Goal: Communication & Community: Answer question/provide support

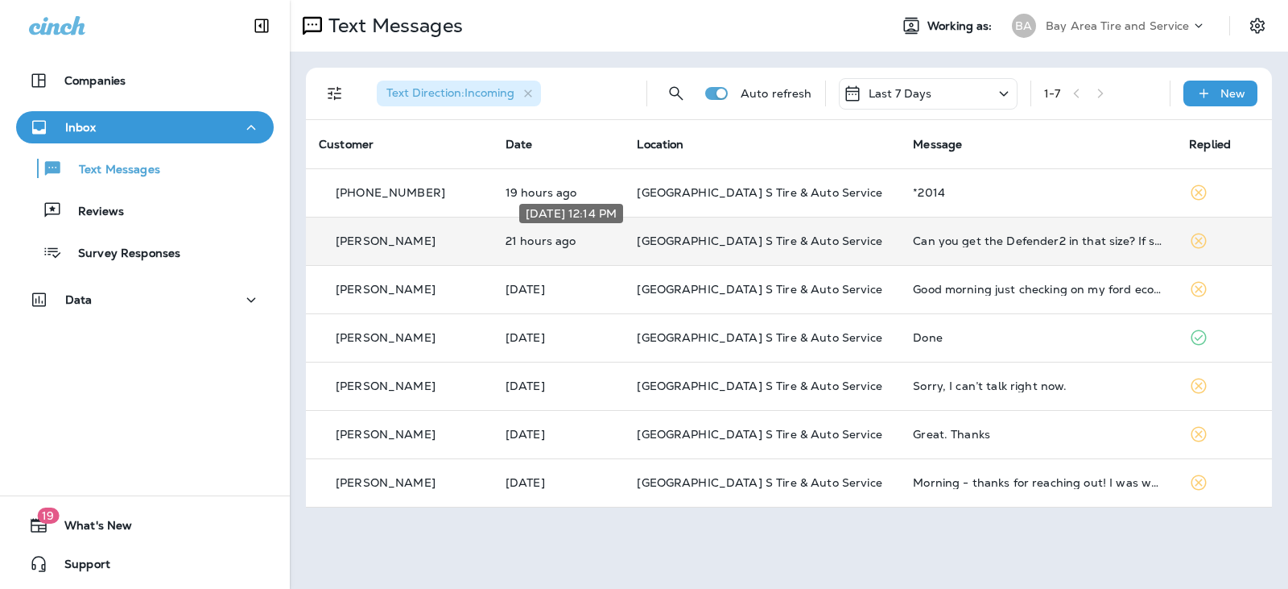
click at [581, 237] on p "21 hours ago" at bounding box center [559, 240] width 106 height 13
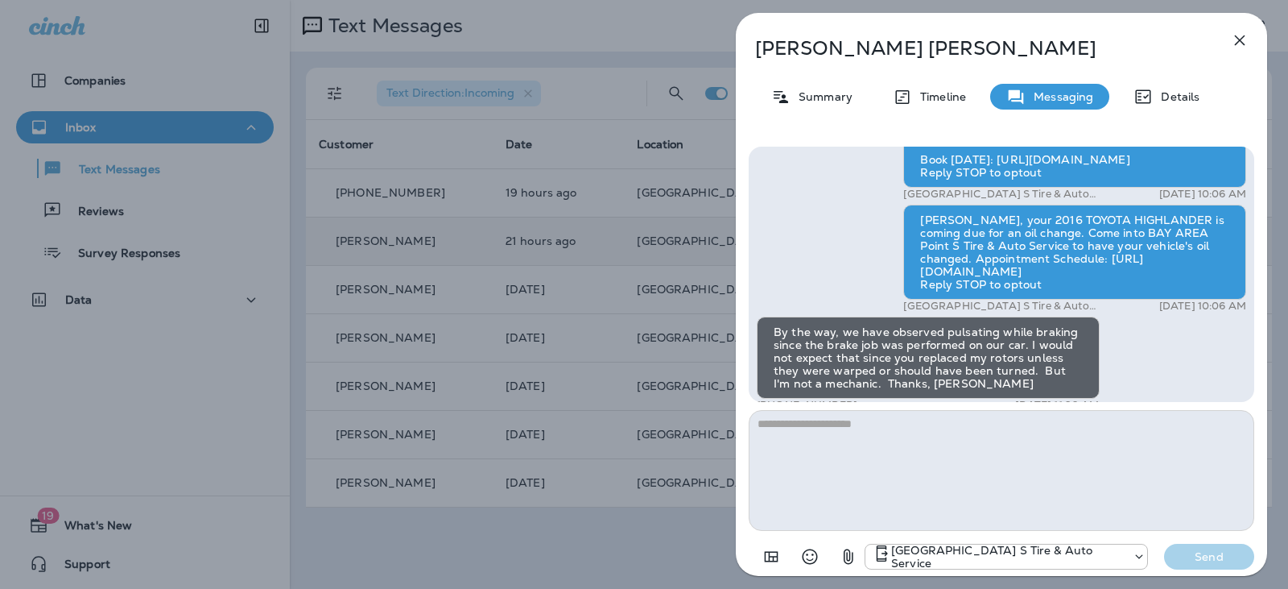
scroll to position [-965, 0]
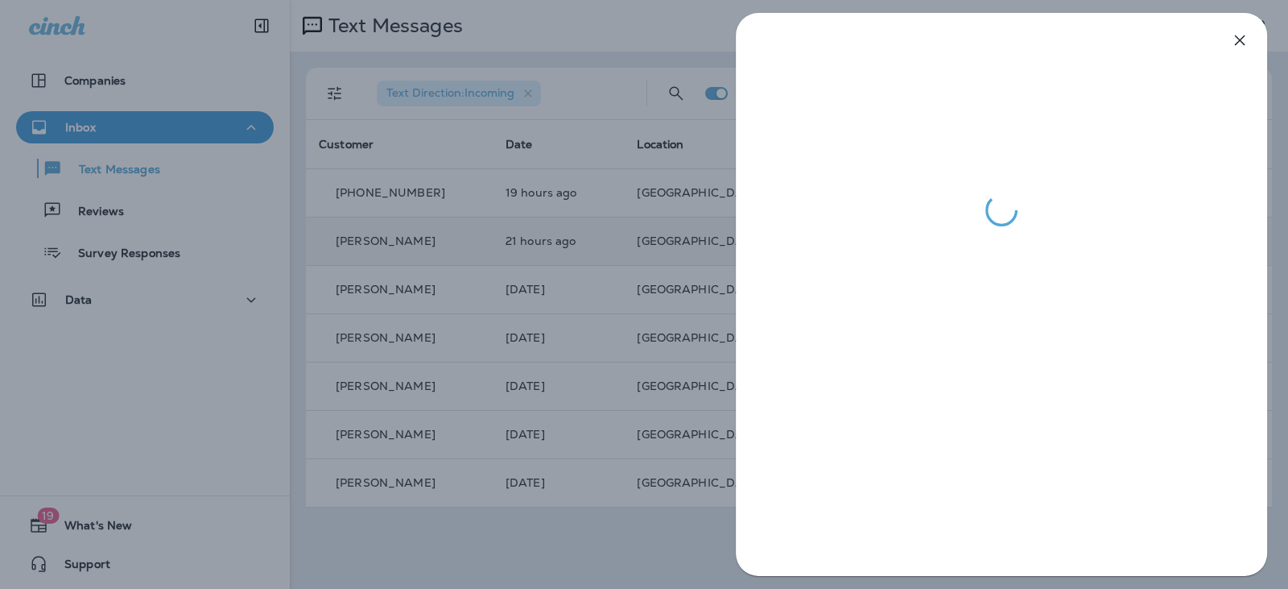
click at [597, 560] on div at bounding box center [644, 294] width 1288 height 589
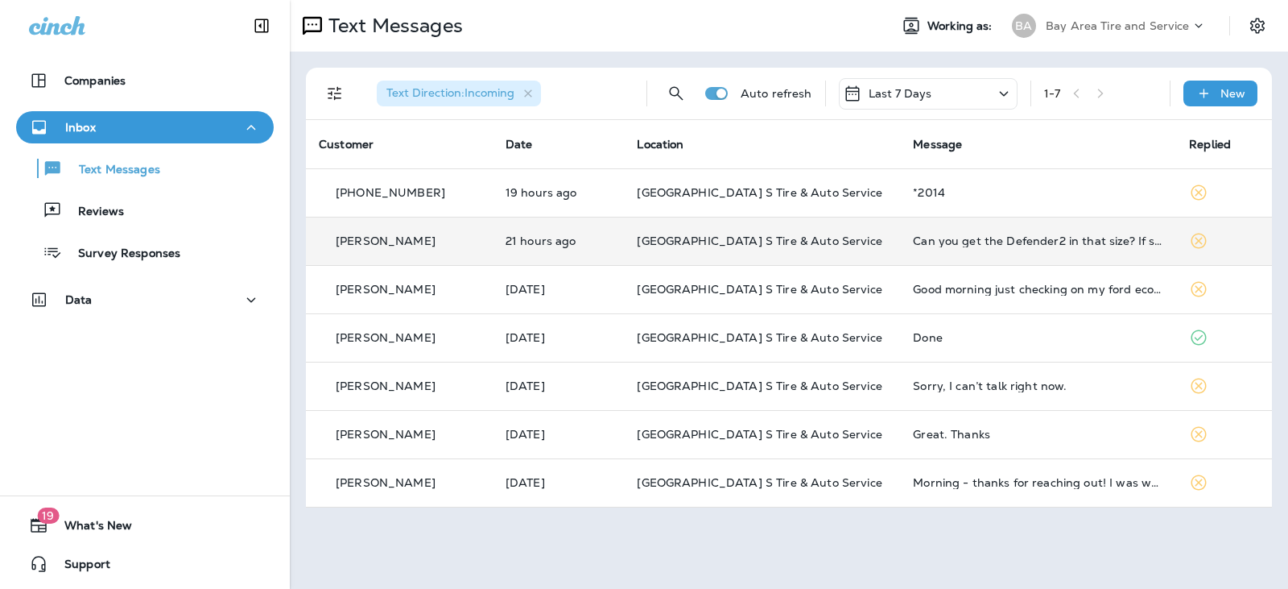
click at [618, 229] on td "21 hours ago" at bounding box center [559, 241] width 132 height 48
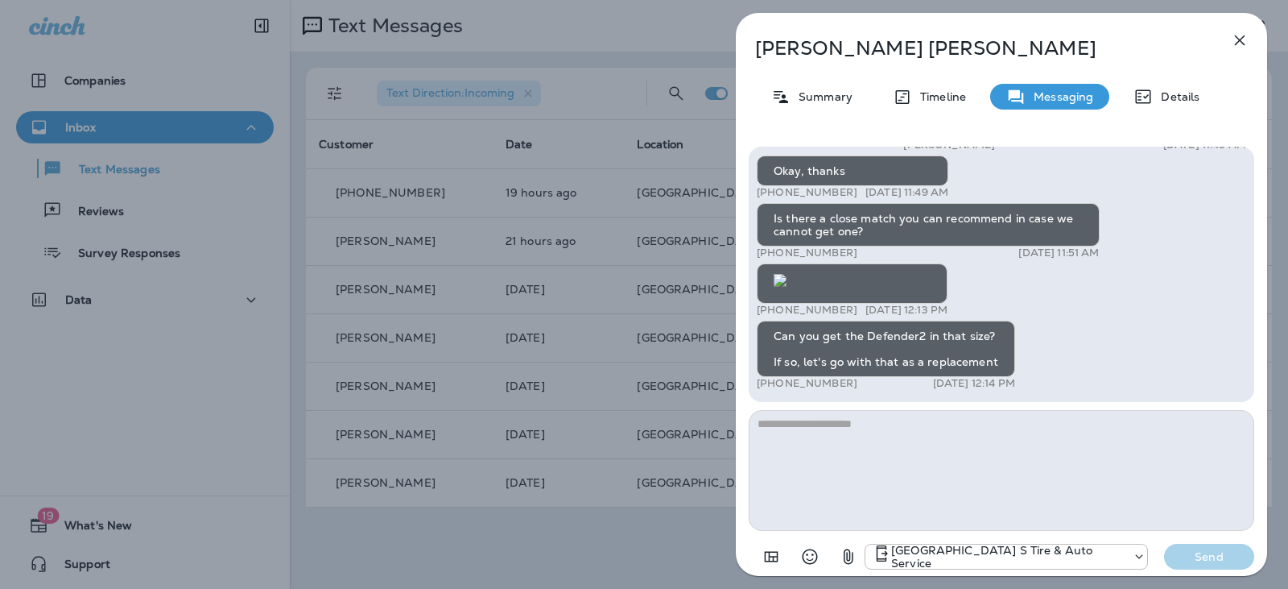
click at [601, 391] on div "[PERSON_NAME] Summary Timeline Messaging Details Thank you for stopping by BAY …" at bounding box center [644, 294] width 1288 height 589
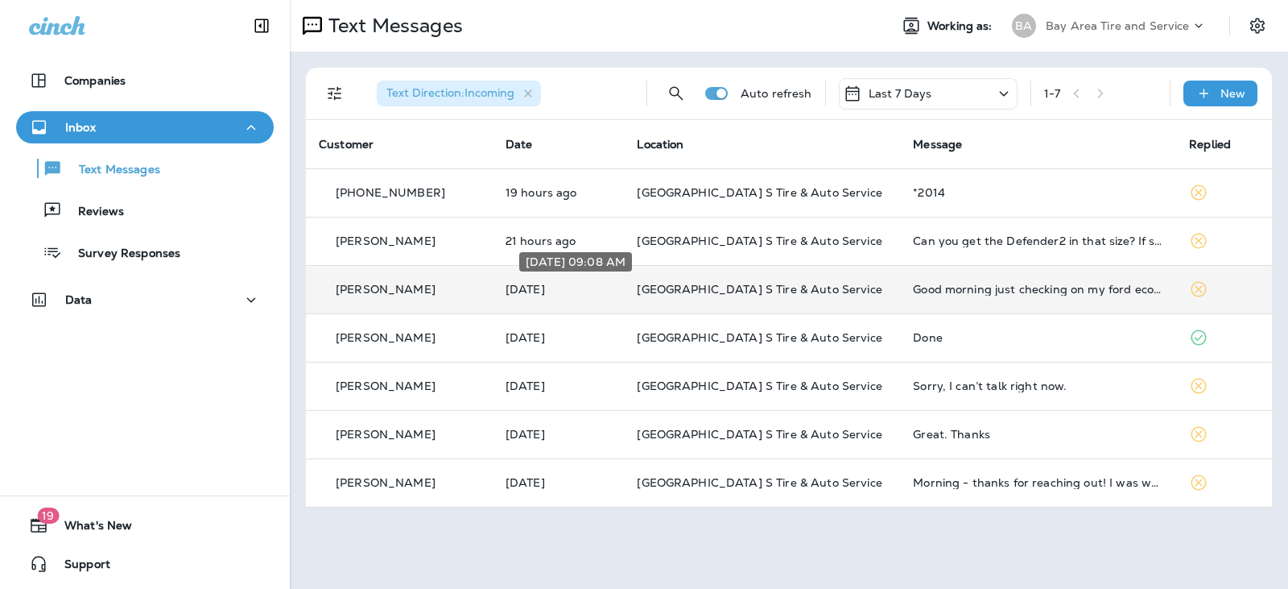
click at [599, 294] on p "[DATE]" at bounding box center [559, 289] width 106 height 13
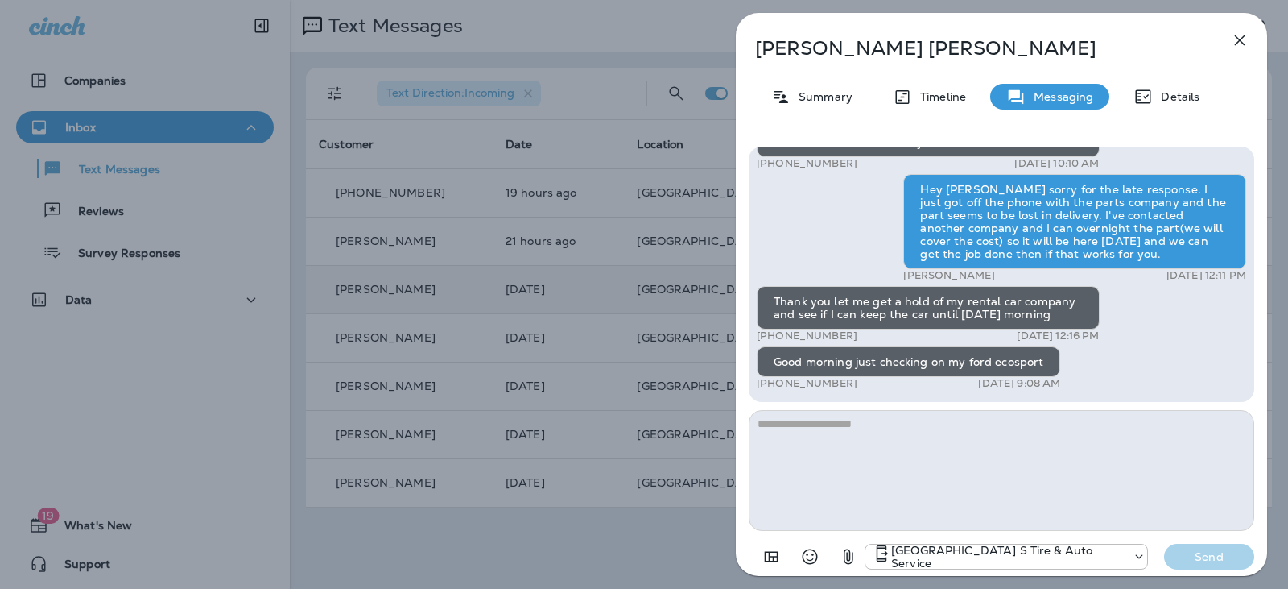
click at [804, 456] on textarea at bounding box center [1002, 470] width 506 height 121
click at [663, 548] on div "[PERSON_NAME] Summary Timeline Messaging Details Thank you for stopping by BAY …" at bounding box center [644, 294] width 1288 height 589
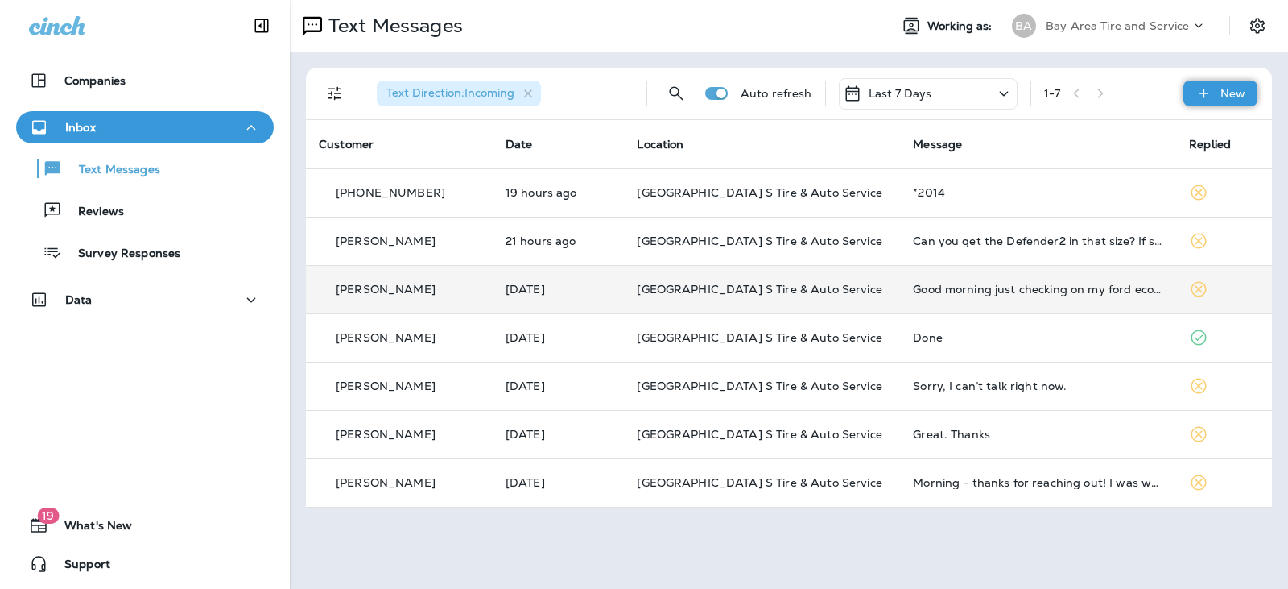
click at [1194, 97] on div "New" at bounding box center [1221, 94] width 74 height 26
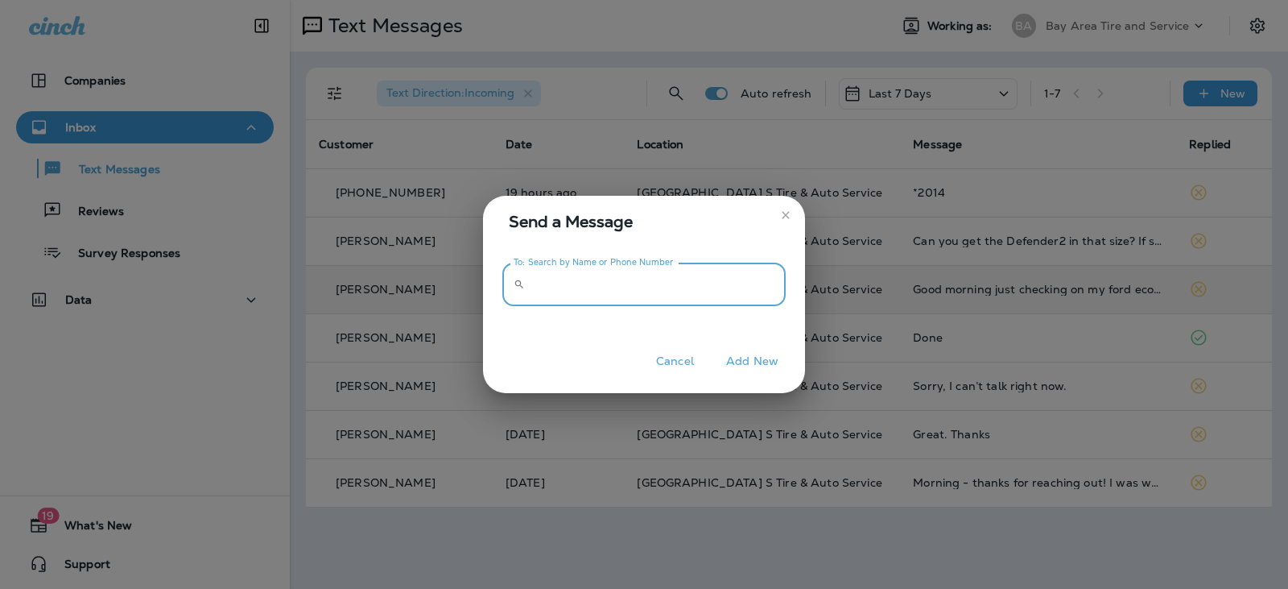
click at [537, 285] on input "To: Search by Name or Phone Number" at bounding box center [658, 284] width 254 height 43
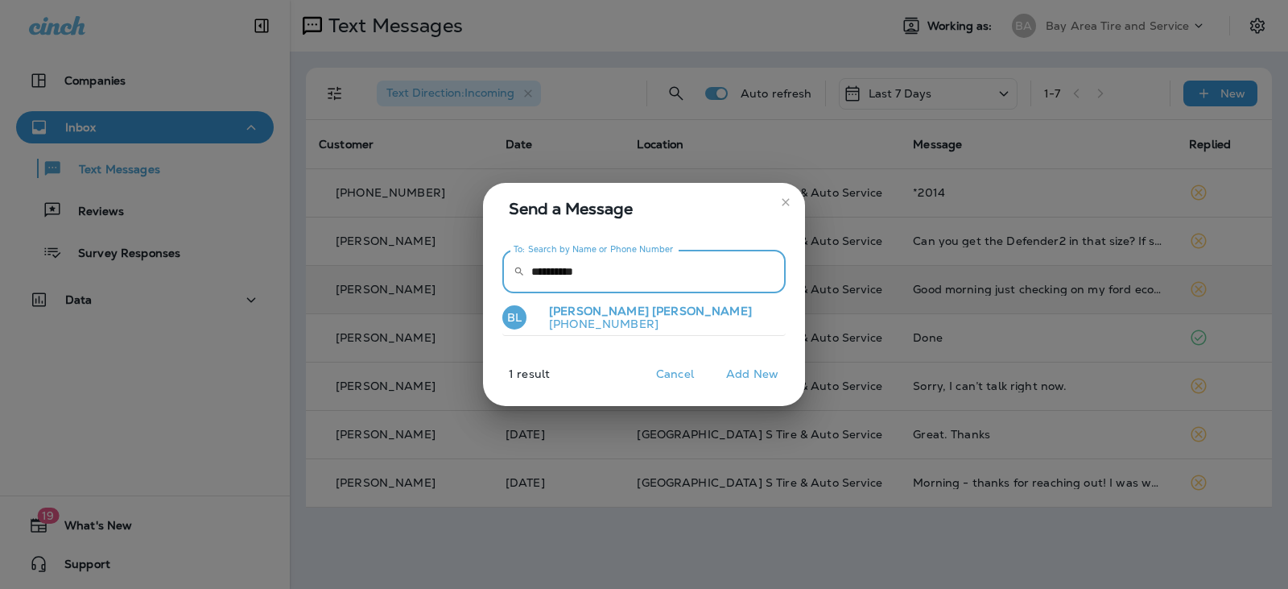
type input "**********"
click at [652, 314] on span "[PERSON_NAME]" at bounding box center [702, 311] width 100 height 14
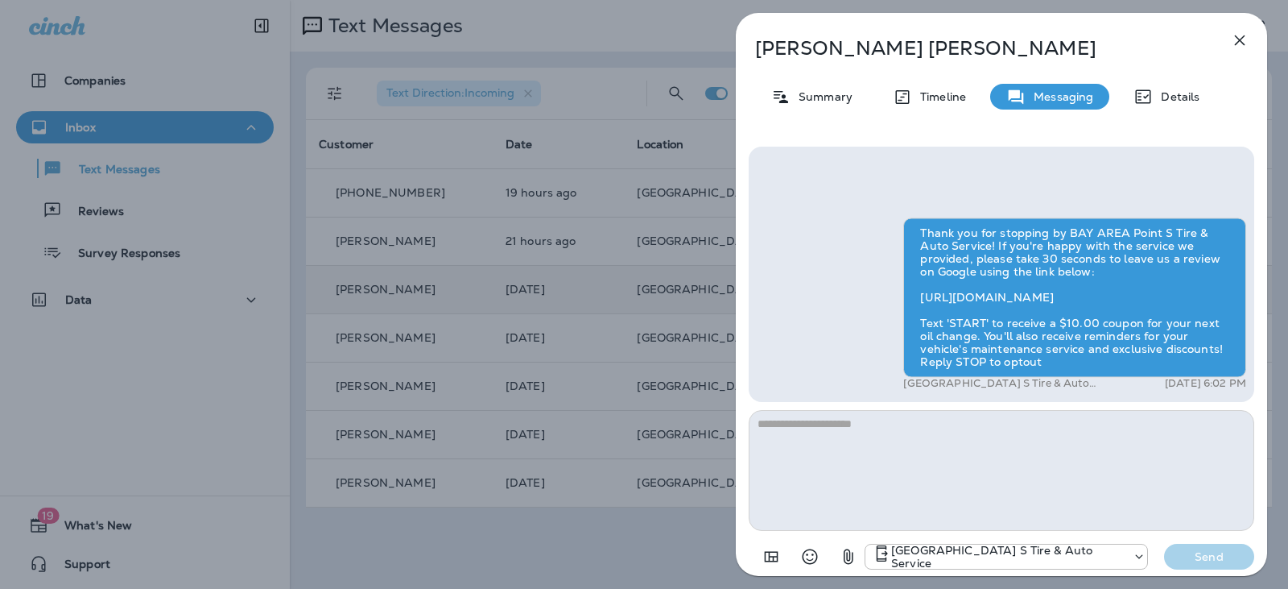
click at [843, 465] on textarea at bounding box center [1002, 470] width 506 height 121
click at [765, 551] on icon "Add in a premade template" at bounding box center [771, 556] width 19 height 19
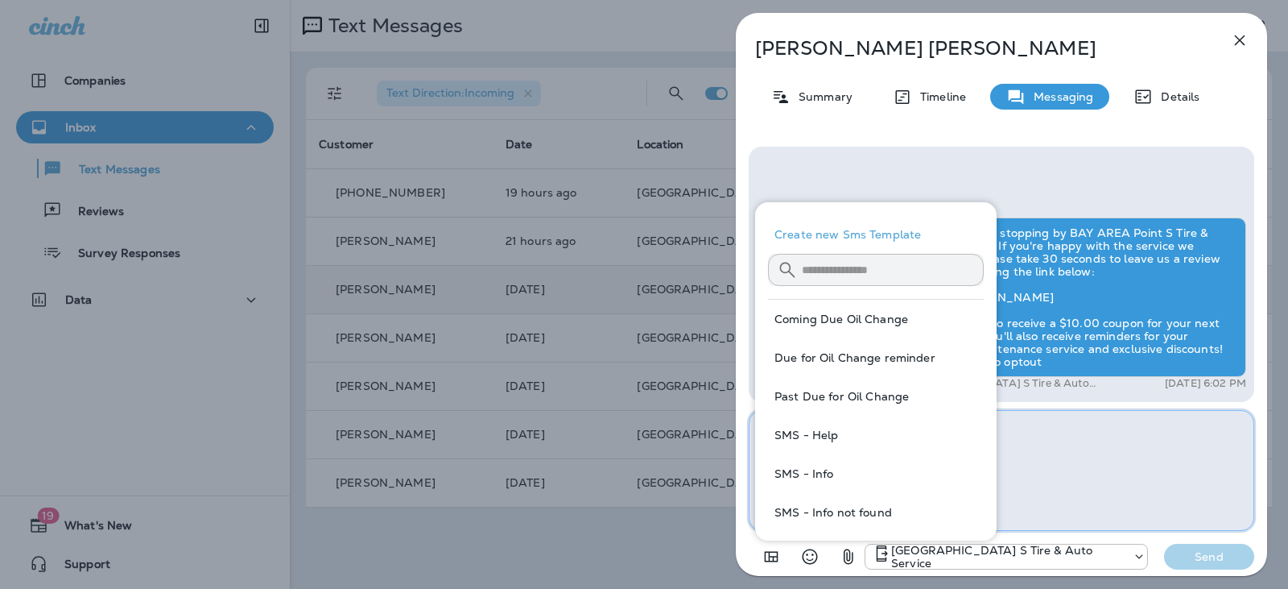
click at [1022, 473] on textarea at bounding box center [1002, 470] width 506 height 121
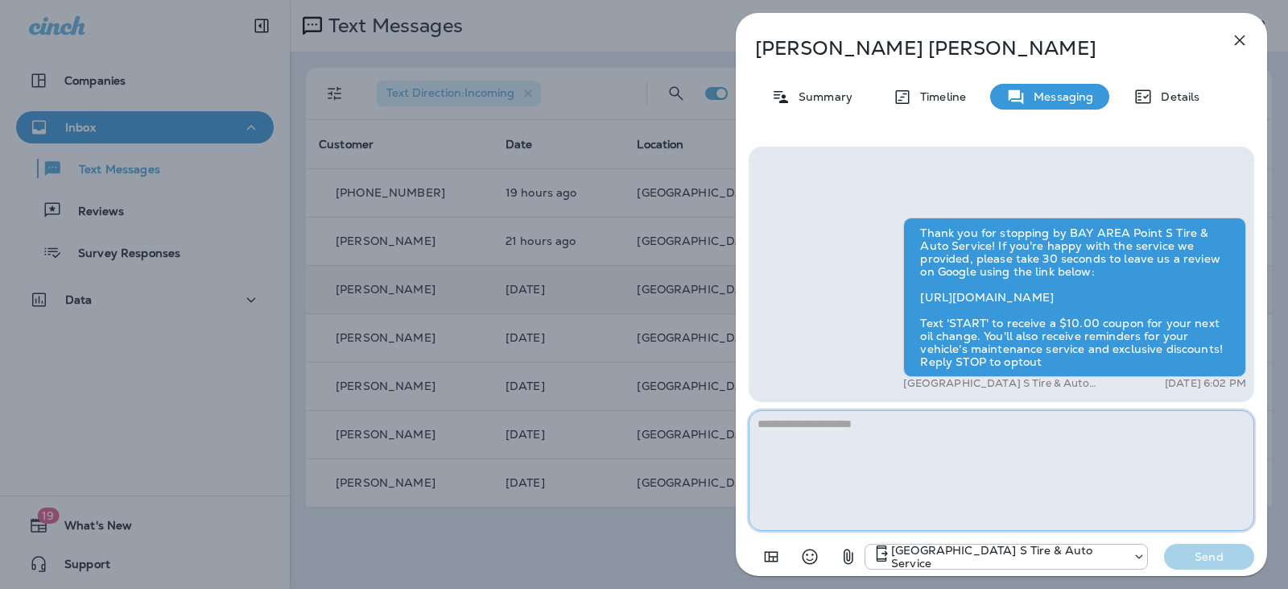
click at [812, 468] on textarea at bounding box center [1002, 470] width 506 height 121
type textarea "*"
type textarea "**********"
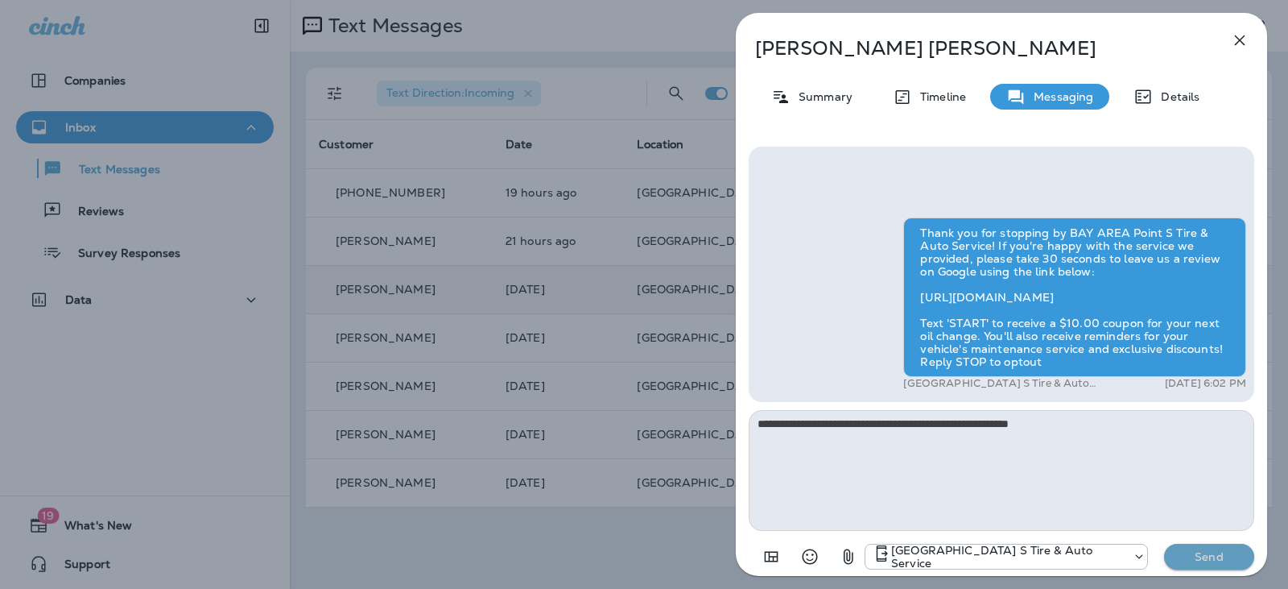
click at [1212, 556] on p "Send" at bounding box center [1210, 556] width 68 height 14
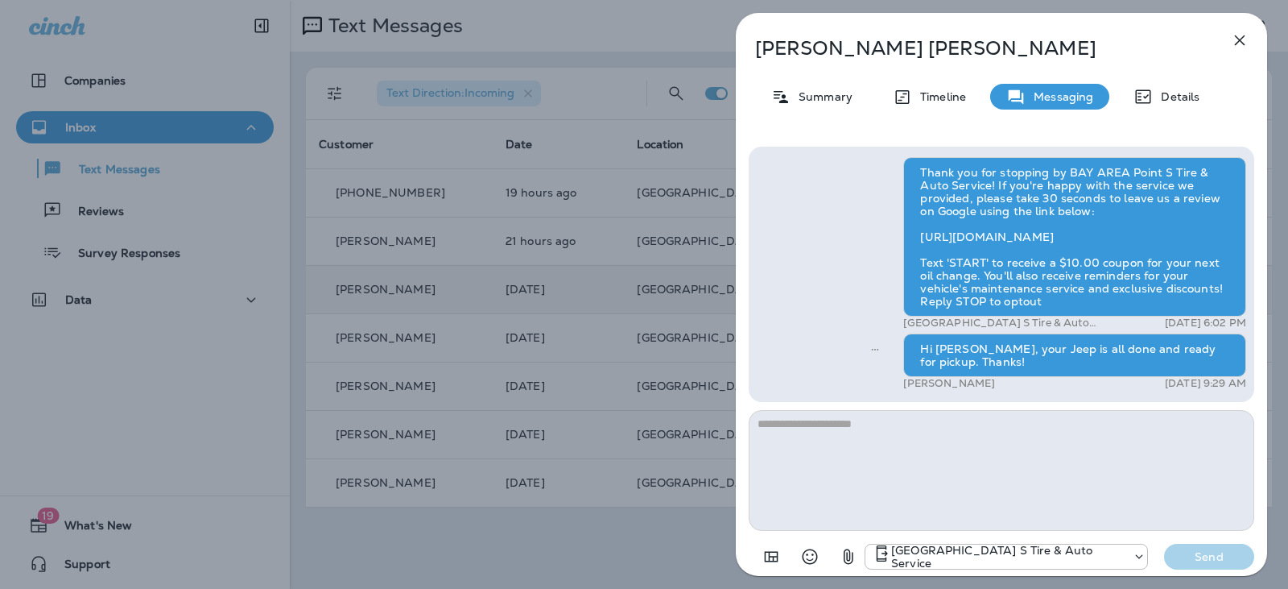
click at [633, 572] on div "[PERSON_NAME] Summary Timeline Messaging Details Thank you for stopping by BAY …" at bounding box center [644, 294] width 1288 height 589
